Goal: Information Seeking & Learning: Find specific fact

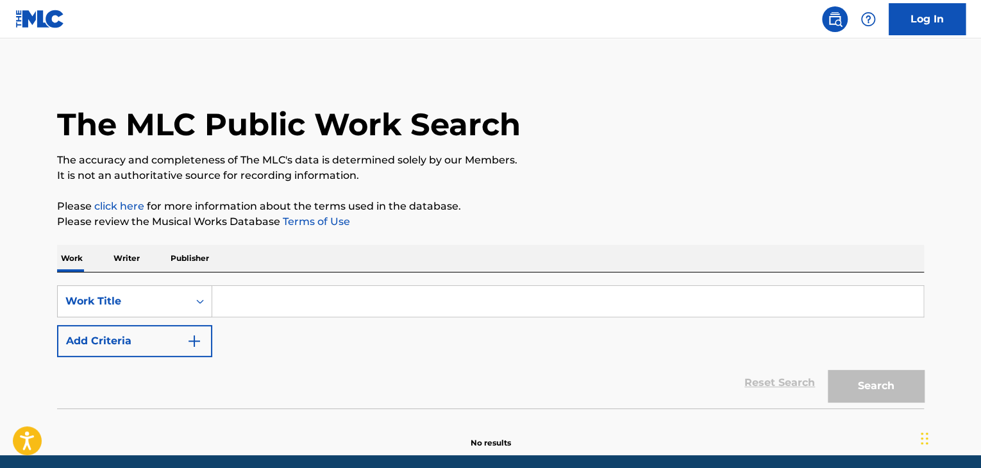
click at [236, 302] on input "Search Form" at bounding box center [567, 301] width 711 height 31
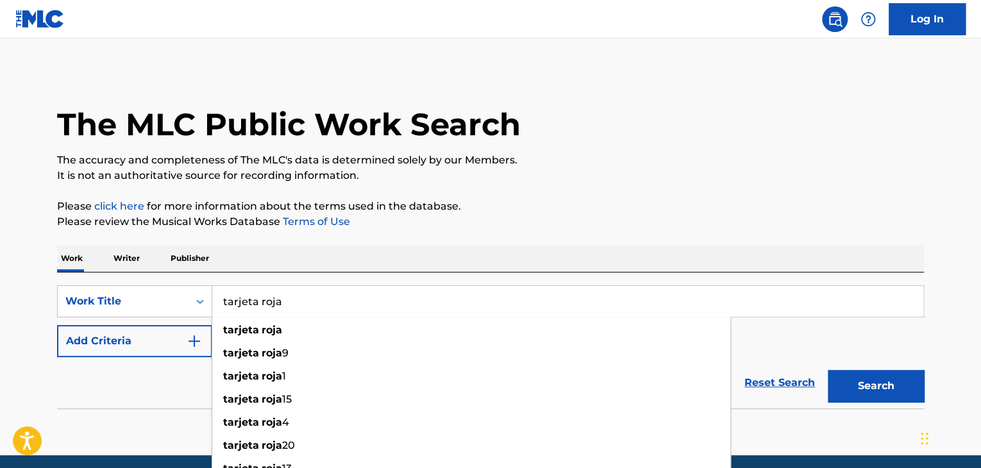
type input "tarjeta roja"
click at [450, 222] on p "Please review the Musical Works Database Terms of Use" at bounding box center [490, 221] width 867 height 15
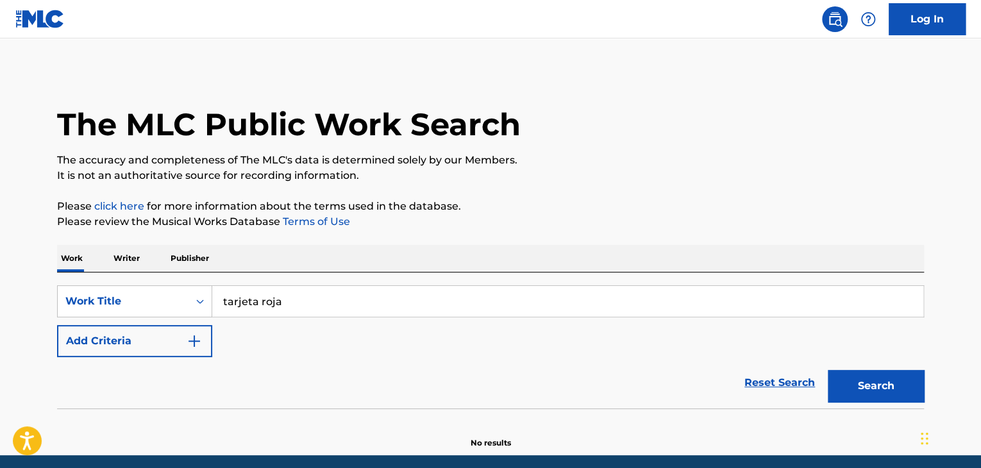
click at [355, 333] on div "SearchWithCriteriacfc85dae-fd49-4f16-adb5-c7578ae199c9 Work Title tarjeta roja …" at bounding box center [490, 321] width 867 height 72
click at [175, 351] on button "Add Criteria" at bounding box center [134, 341] width 155 height 32
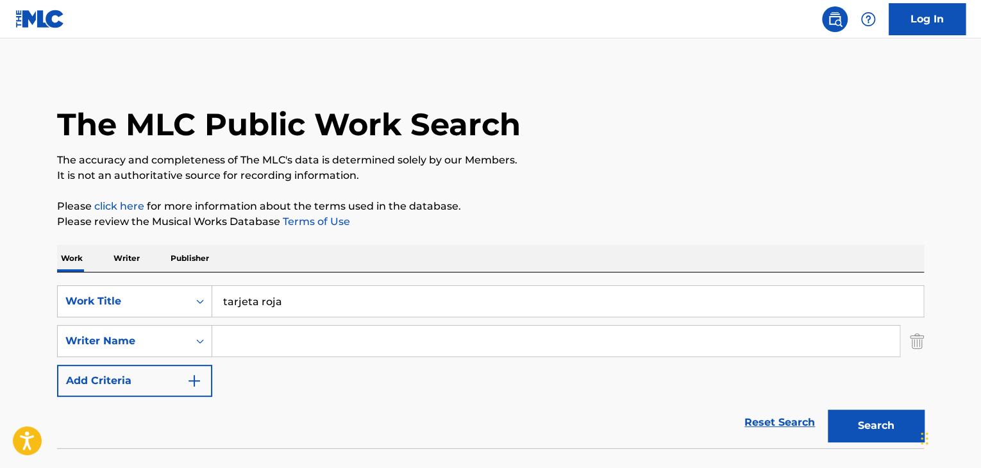
click at [248, 344] on input "Search Form" at bounding box center [555, 341] width 687 height 31
click at [833, 417] on button "Search" at bounding box center [876, 426] width 96 height 32
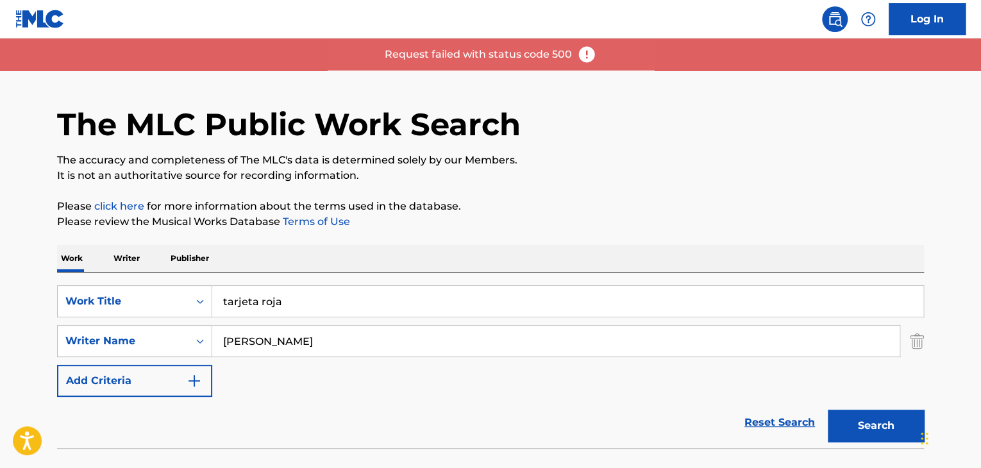
click at [262, 341] on input "tirzo" at bounding box center [555, 341] width 687 height 31
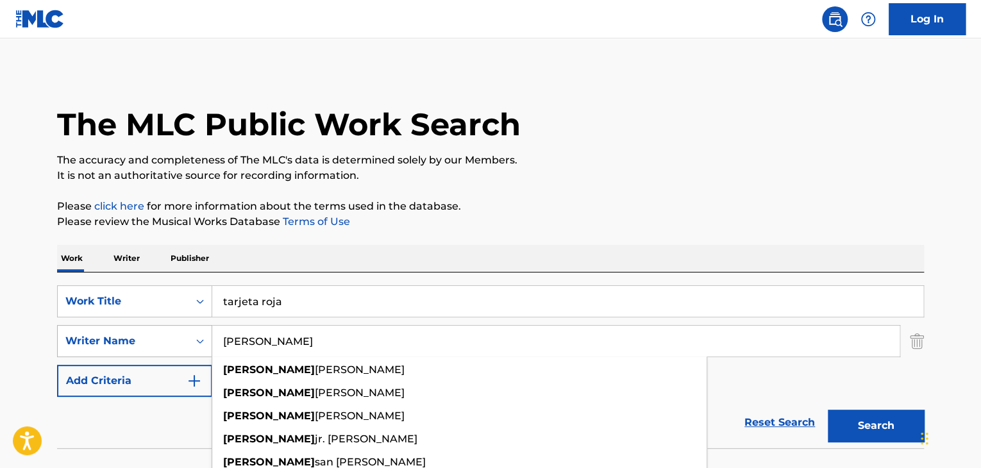
drag, startPoint x: 262, startPoint y: 341, endPoint x: 81, endPoint y: 339, distance: 180.2
click at [86, 342] on div "SearchWithCriteria27aaf262-bf31-4064-a1c9-977cac4a9c15 Writer Name tirzo tirzo …" at bounding box center [490, 341] width 867 height 32
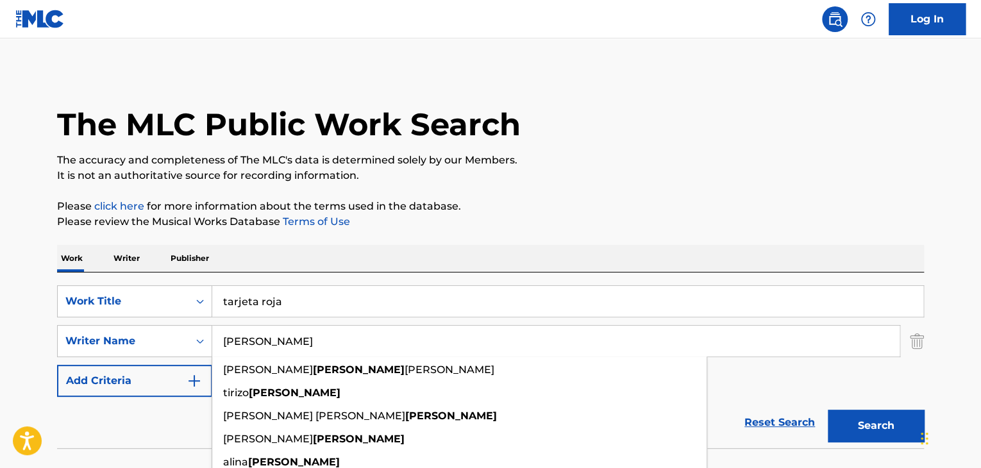
type input "paiz"
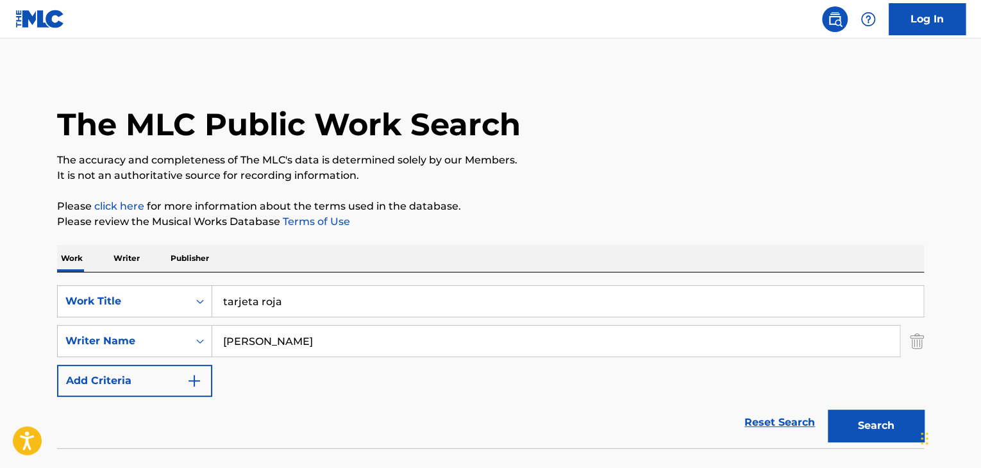
click at [672, 185] on div "The MLC Public Work Search The accuracy and completeness of The MLC's data is d…" at bounding box center [491, 280] width 898 height 418
click at [864, 410] on button "Search" at bounding box center [876, 426] width 96 height 32
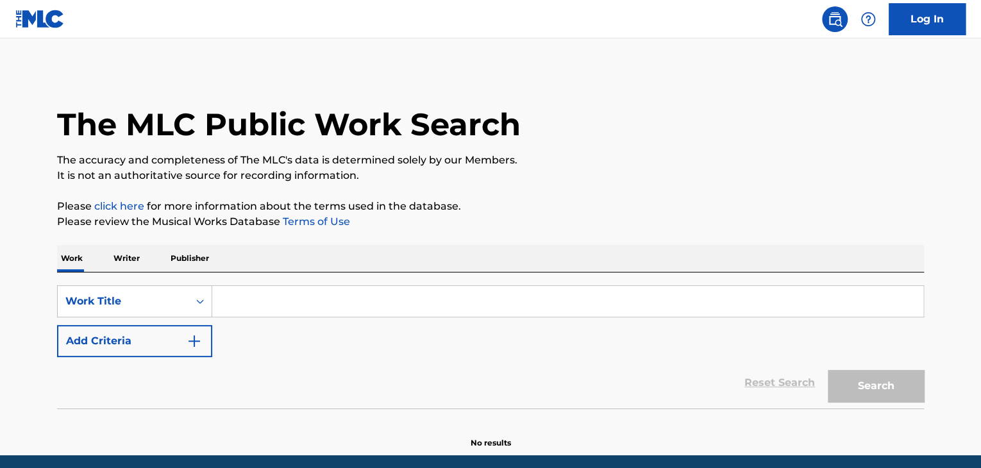
click at [292, 293] on input "Search Form" at bounding box center [567, 301] width 711 height 31
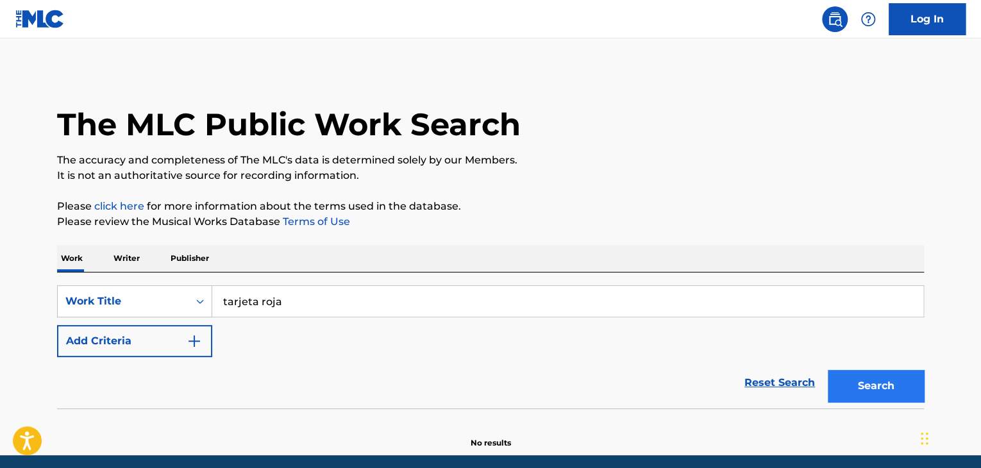
type input "tarjeta roja"
click at [908, 388] on button "Search" at bounding box center [876, 386] width 96 height 32
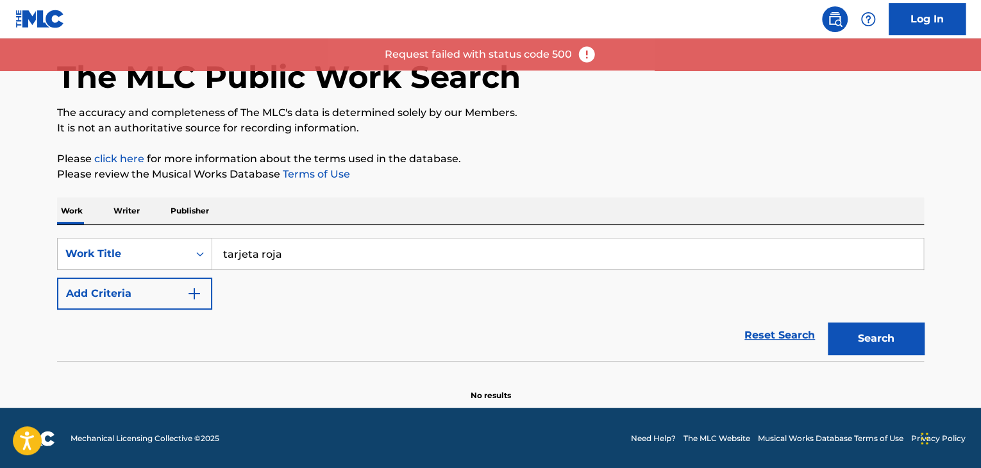
scroll to position [49, 0]
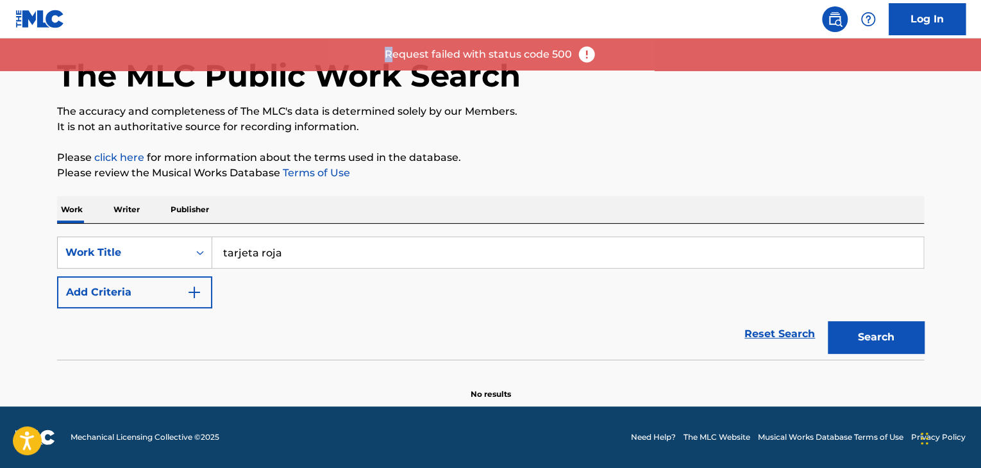
drag, startPoint x: 429, startPoint y: 57, endPoint x: 467, endPoint y: 39, distance: 41.9
click at [583, 57] on div "Request failed with status code 500" at bounding box center [490, 54] width 981 height 32
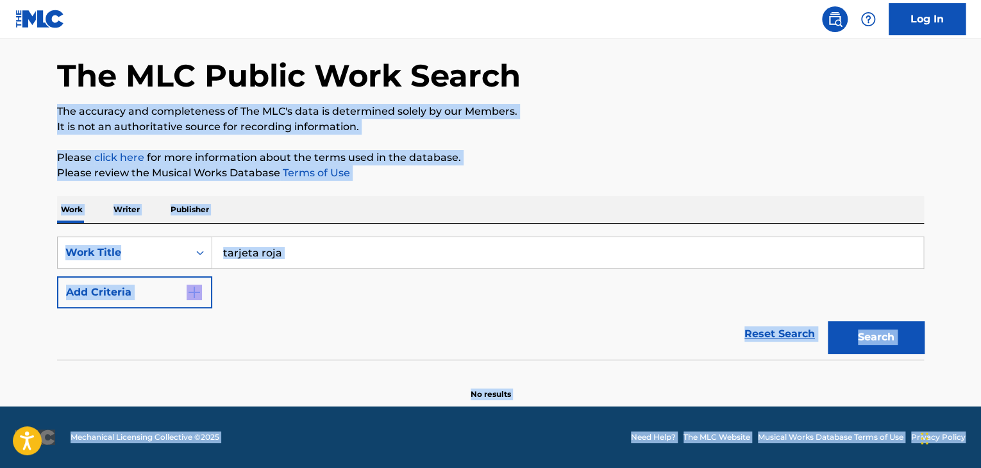
drag, startPoint x: 385, startPoint y: 55, endPoint x: 550, endPoint y: 55, distance: 164.8
click at [464, 317] on div "Reset Search Search" at bounding box center [490, 333] width 867 height 51
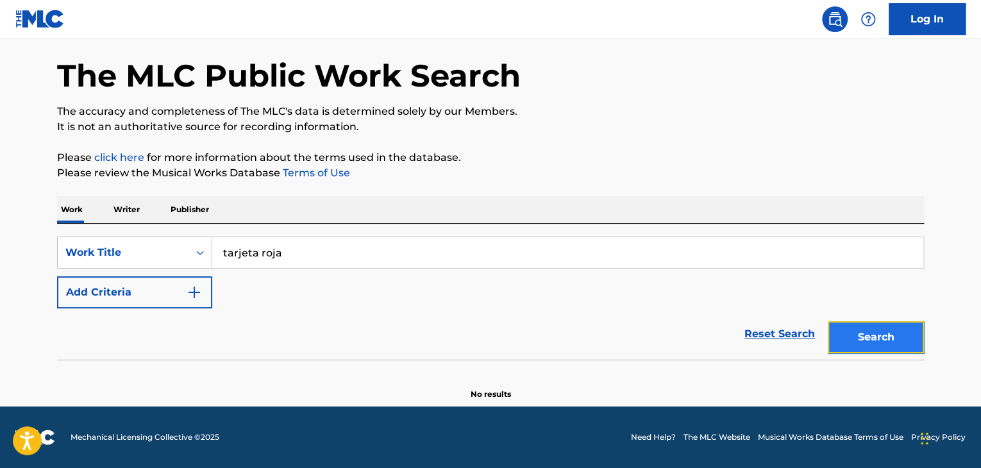
click at [883, 340] on button "Search" at bounding box center [876, 337] width 96 height 32
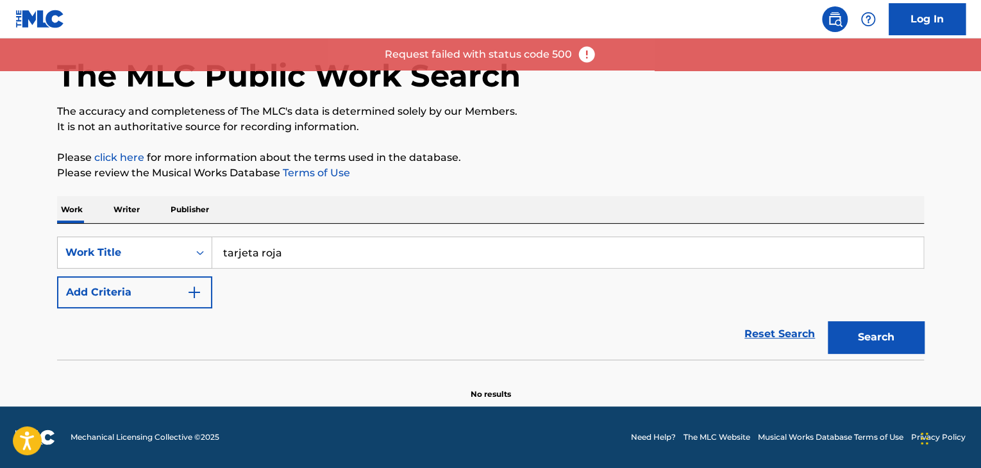
drag, startPoint x: 384, startPoint y: 51, endPoint x: 563, endPoint y: 47, distance: 178.9
click at [571, 47] on div "Request failed with status code 500" at bounding box center [490, 54] width 981 height 32
copy p "Request failed with status code 500"
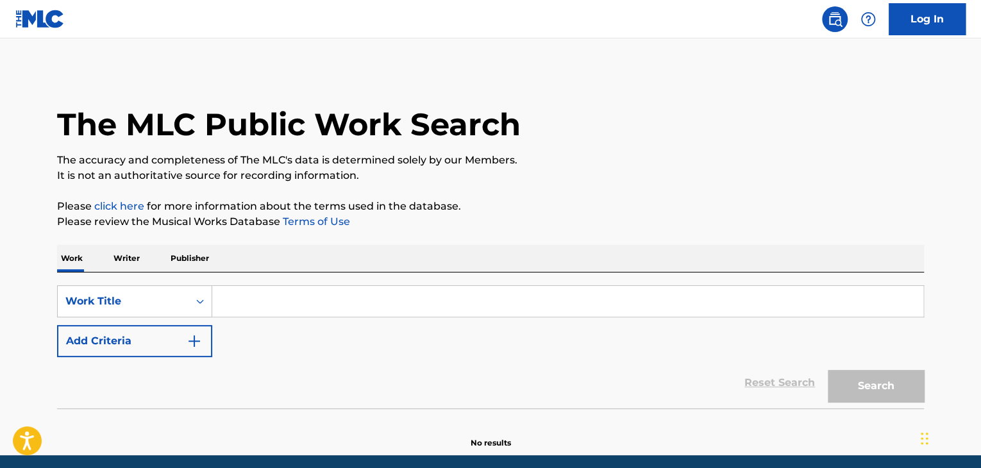
click at [376, 291] on input "Search Form" at bounding box center [567, 301] width 711 height 31
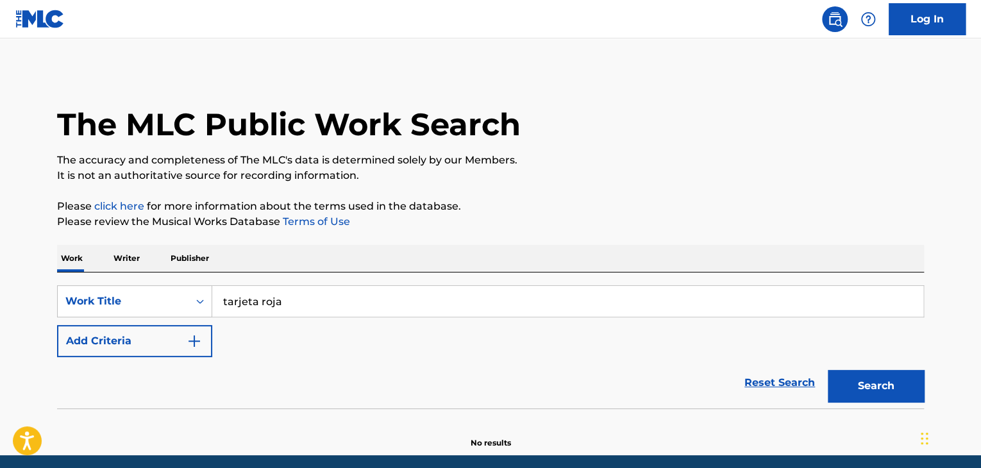
click at [731, 156] on p "The accuracy and completeness of The MLC's data is determined solely by our Mem…" at bounding box center [490, 160] width 867 height 15
drag, startPoint x: 883, startPoint y: 385, endPoint x: 694, endPoint y: 323, distance: 199.1
click at [882, 385] on button "Search" at bounding box center [876, 386] width 96 height 32
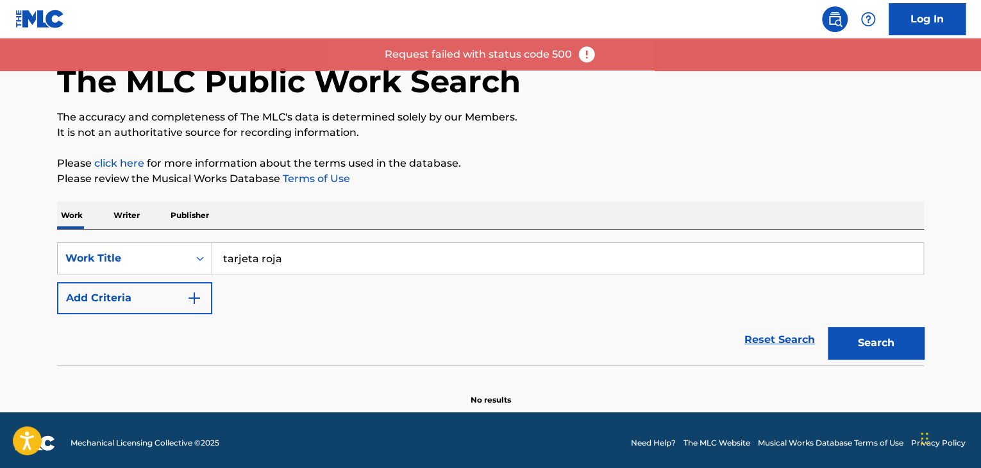
scroll to position [49, 0]
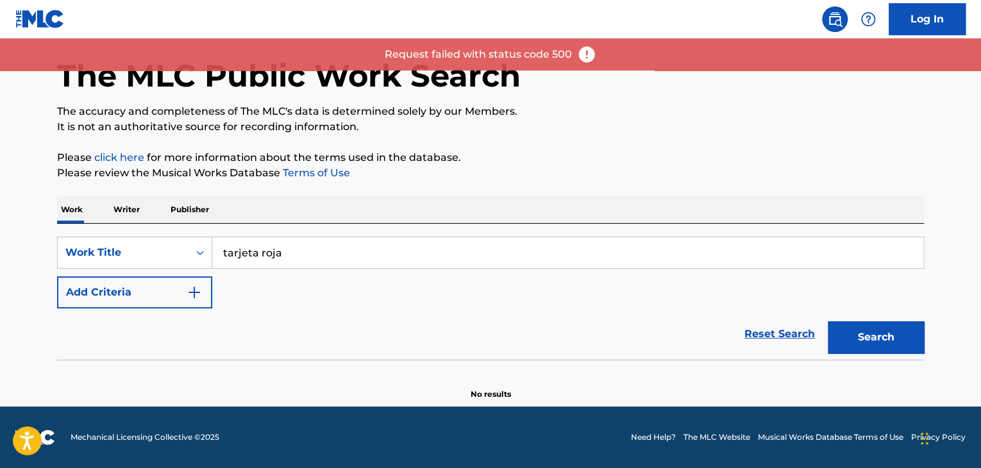
click at [25, 242] on main "The MLC Public Work Search The accuracy and completeness of The MLC's data is d…" at bounding box center [490, 198] width 981 height 417
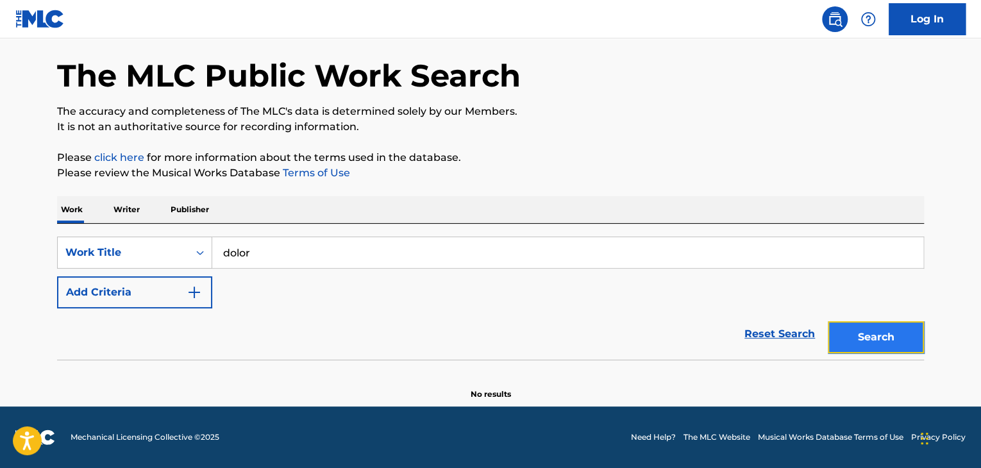
click at [845, 334] on button "Search" at bounding box center [876, 337] width 96 height 32
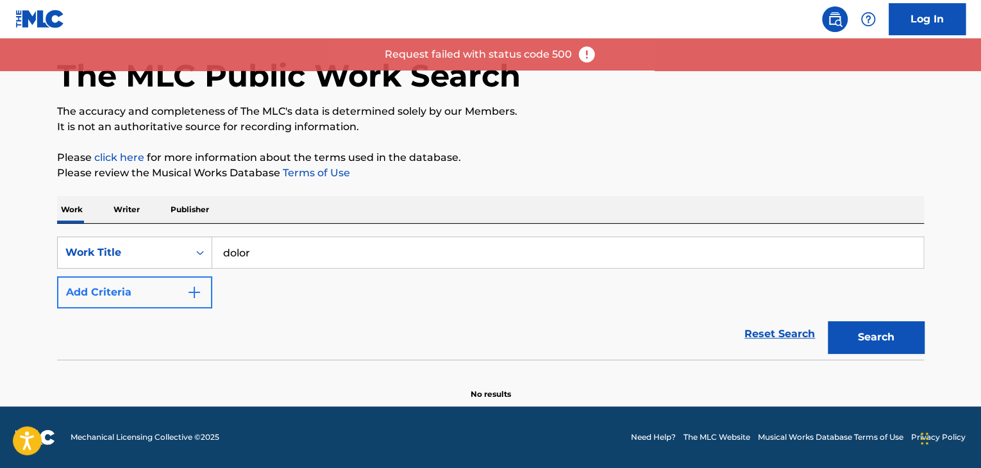
drag, startPoint x: 277, startPoint y: 253, endPoint x: 88, endPoint y: 279, distance: 190.3
click at [88, 279] on div "SearchWithCriteriaade51ba3-0ccf-4b7f-9c11-f52f7d1743e5 Work Title dolor Add Cri…" at bounding box center [490, 273] width 867 height 72
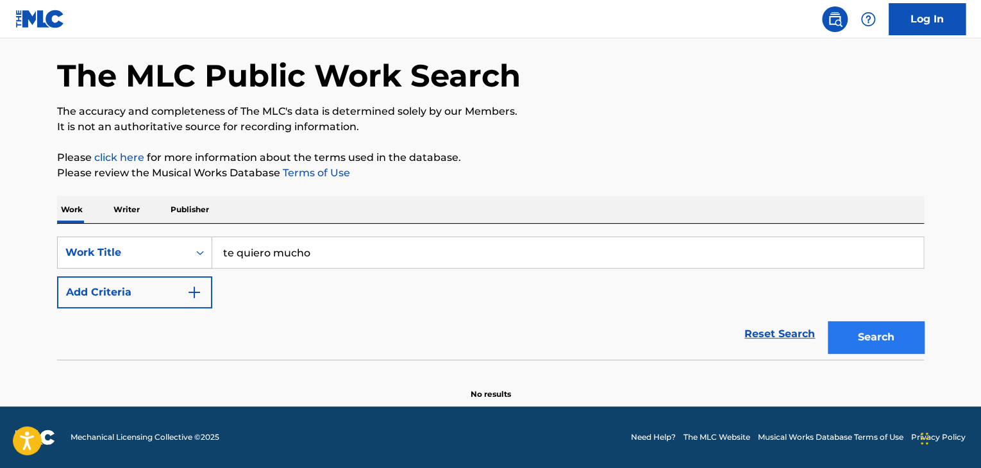
type input "te quiero mucho"
click at [884, 339] on button "Search" at bounding box center [876, 337] width 96 height 32
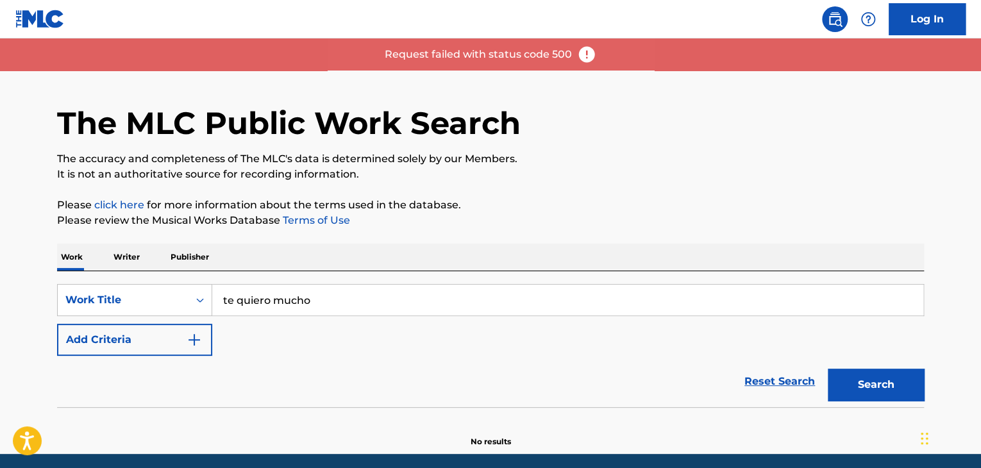
scroll to position [0, 0]
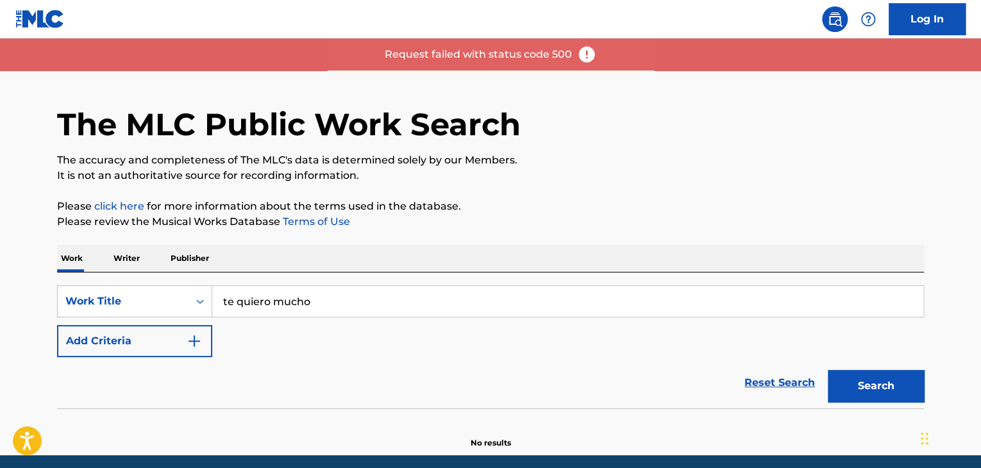
click at [589, 48] on img at bounding box center [586, 54] width 19 height 19
click at [585, 58] on img at bounding box center [586, 54] width 19 height 19
click at [585, 60] on img at bounding box center [586, 54] width 19 height 19
click at [585, 61] on img at bounding box center [586, 54] width 19 height 19
click at [586, 61] on img at bounding box center [586, 54] width 19 height 19
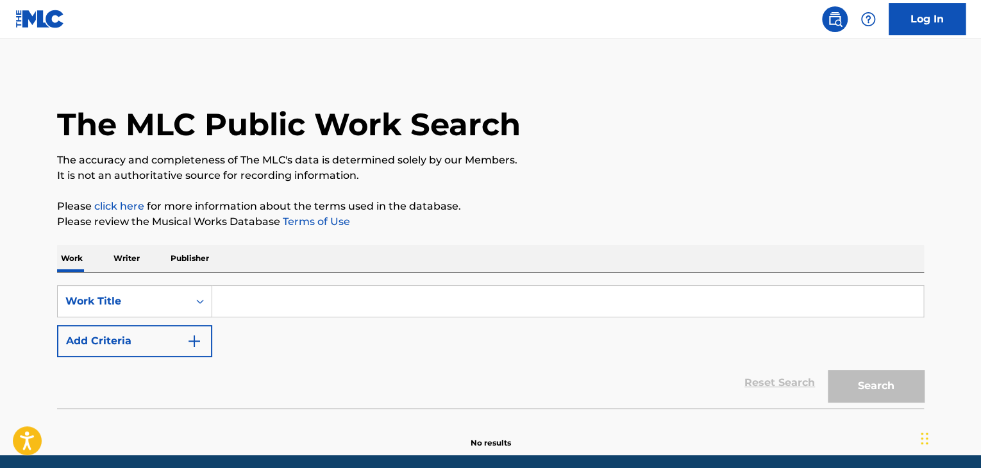
click at [274, 282] on div "SearchWithCriteriae95c0b6d-85fd-4414-ba68-62ec264c1c7d Work Title Add Criteria …" at bounding box center [490, 341] width 867 height 136
click at [272, 300] on input "Search Form" at bounding box center [567, 301] width 711 height 31
type input "TA"
drag, startPoint x: 258, startPoint y: 300, endPoint x: 105, endPoint y: 278, distance: 154.2
click at [105, 280] on div "SearchWithCriteriae95c0b6d-85fd-4414-ba68-62ec264c1c7d Work Title TA Add Criter…" at bounding box center [490, 341] width 867 height 136
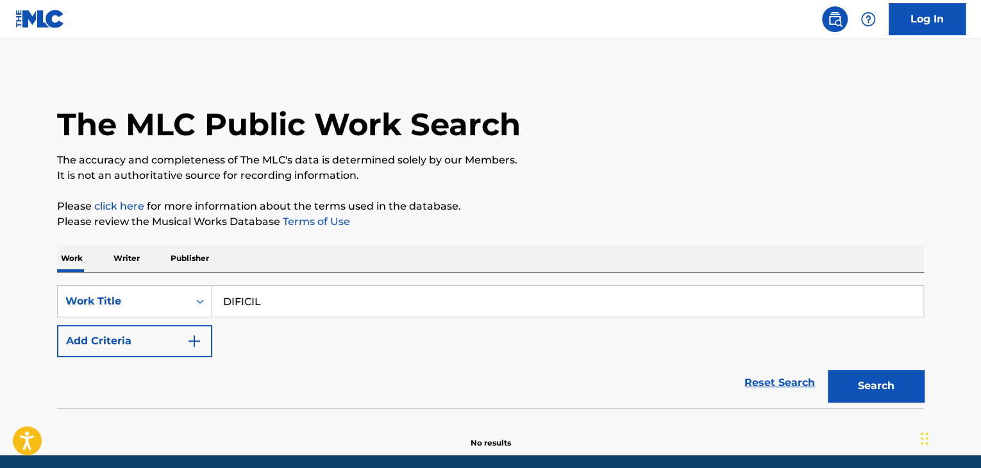
type input "DIFICIL"
click at [635, 190] on div "The MLC Public Work Search The accuracy and completeness of The MLC's data is d…" at bounding box center [491, 260] width 898 height 378
drag, startPoint x: 870, startPoint y: 388, endPoint x: 859, endPoint y: 385, distance: 11.8
click at [869, 388] on button "Search" at bounding box center [876, 386] width 96 height 32
